Goal: Transaction & Acquisition: Purchase product/service

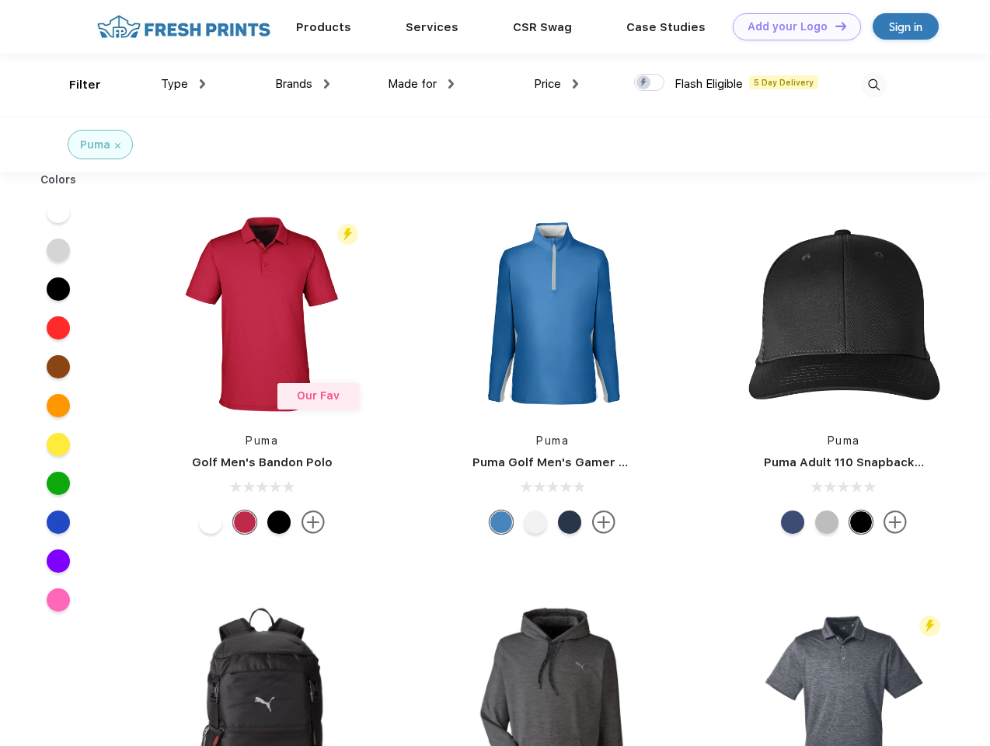
scroll to position [1, 0]
click at [791, 26] on link "Add your Logo Design Tool" at bounding box center [797, 26] width 128 height 27
click at [0, 0] on div "Design Tool" at bounding box center [0, 0] width 0 height 0
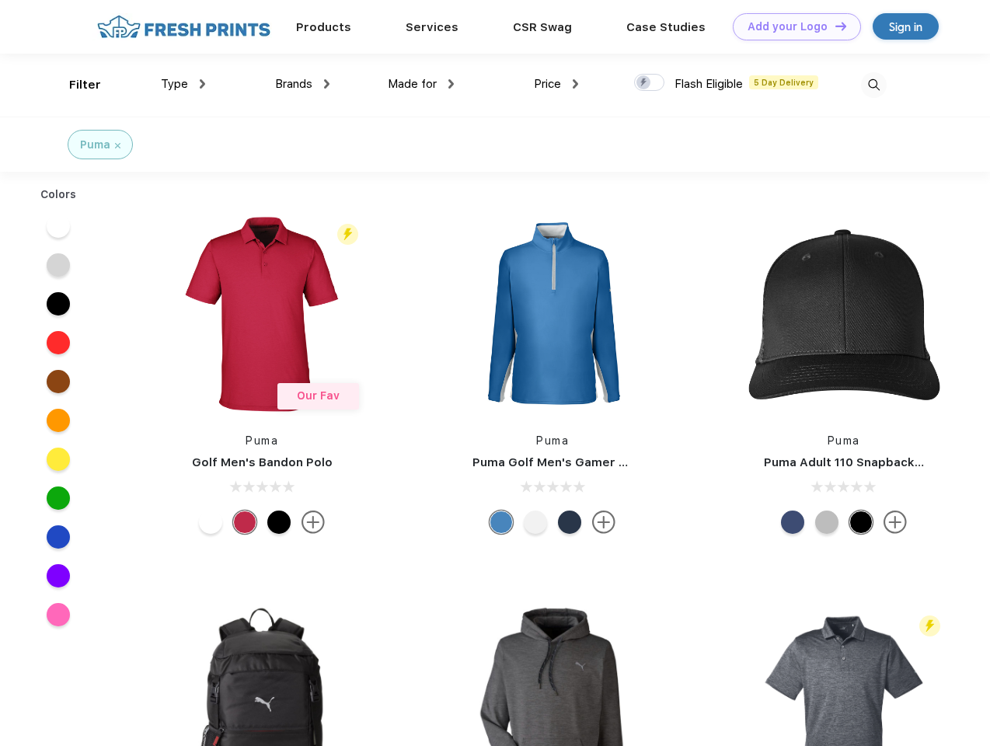
click at [834, 26] on link "Add your Logo Design Tool" at bounding box center [797, 26] width 128 height 27
click at [75, 85] on div "Filter" at bounding box center [85, 85] width 32 height 18
click at [183, 84] on span "Type" at bounding box center [174, 84] width 27 height 14
click at [302, 84] on span "Brands" at bounding box center [293, 84] width 37 height 14
click at [421, 84] on span "Made for" at bounding box center [412, 84] width 49 height 14
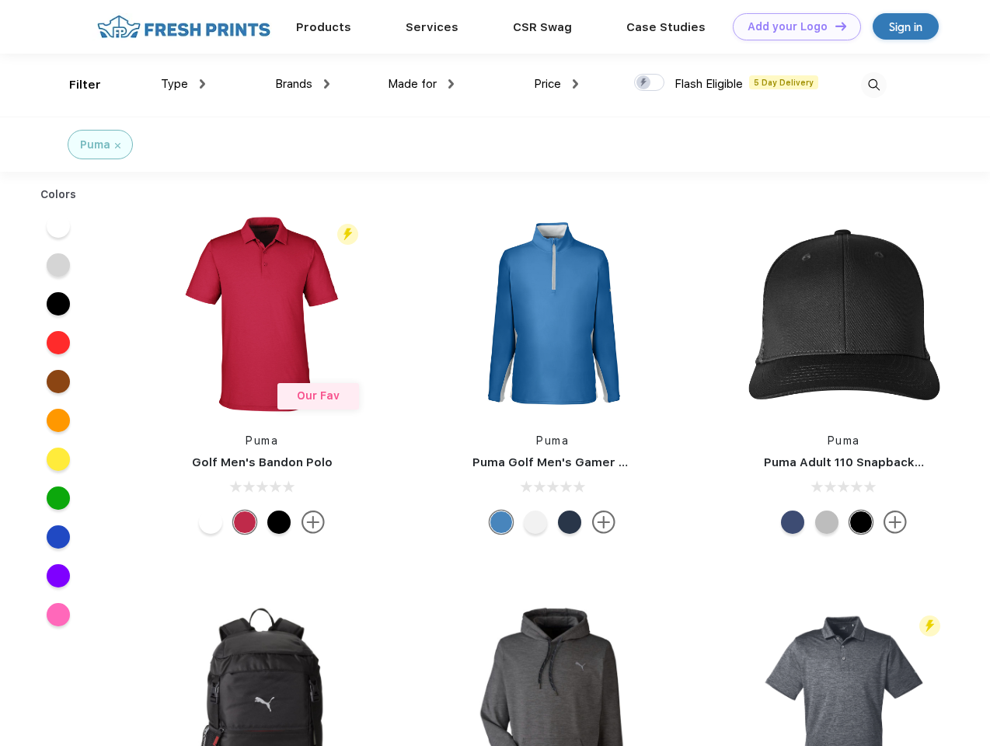
click at [557, 84] on span "Price" at bounding box center [547, 84] width 27 height 14
click at [650, 83] on div at bounding box center [649, 82] width 30 height 17
click at [644, 83] on input "checkbox" at bounding box center [639, 78] width 10 height 10
click at [874, 85] on img at bounding box center [874, 85] width 26 height 26
